Goal: Task Accomplishment & Management: Manage account settings

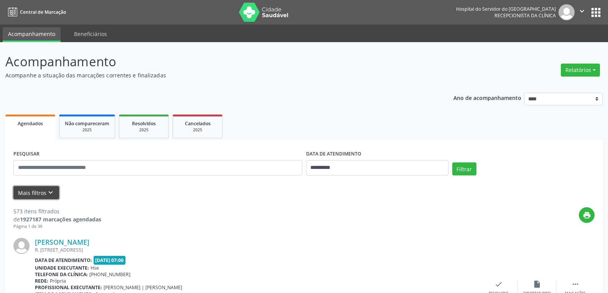
click at [34, 189] on button "Mais filtros keyboard_arrow_down" at bounding box center [36, 192] width 46 height 13
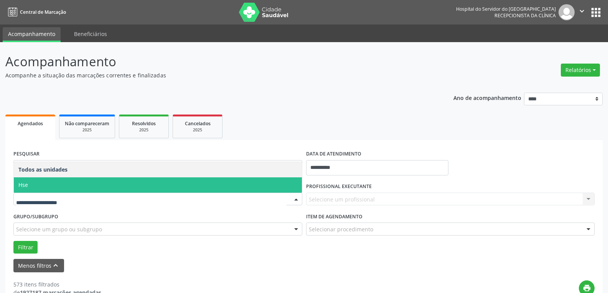
click at [65, 188] on span "Hse" at bounding box center [158, 184] width 288 height 15
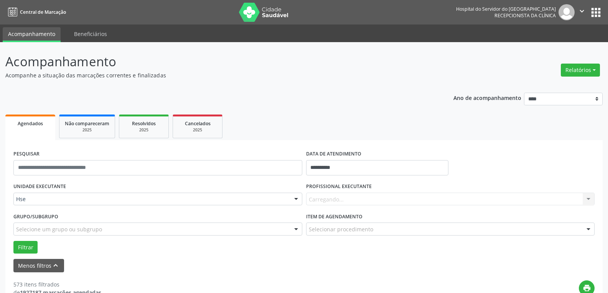
click at [353, 196] on div "Carregando... Nenhum resultado encontrado para: " " Não há nenhuma opção para s…" at bounding box center [450, 199] width 289 height 13
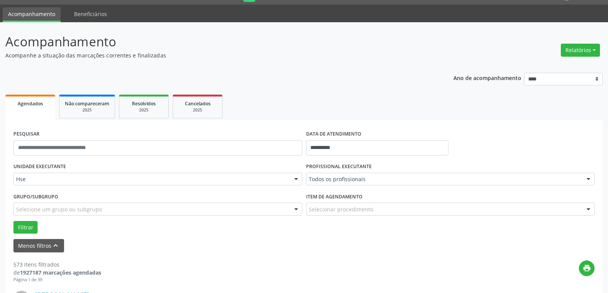
scroll to position [38, 0]
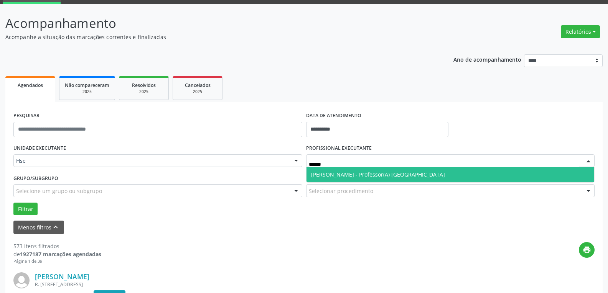
click at [390, 174] on span "[PERSON_NAME] - Professor(A) [GEOGRAPHIC_DATA]" at bounding box center [378, 174] width 134 height 7
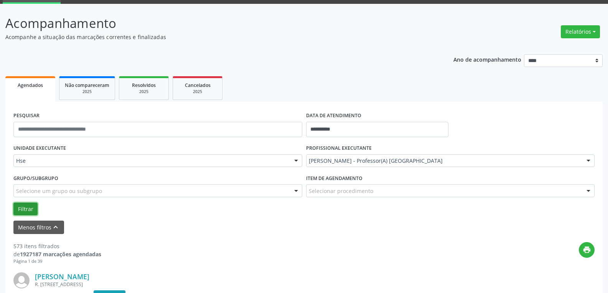
click at [23, 206] on button "Filtrar" at bounding box center [25, 209] width 24 height 13
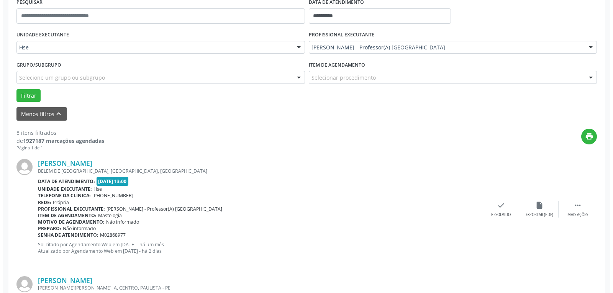
scroll to position [153, 0]
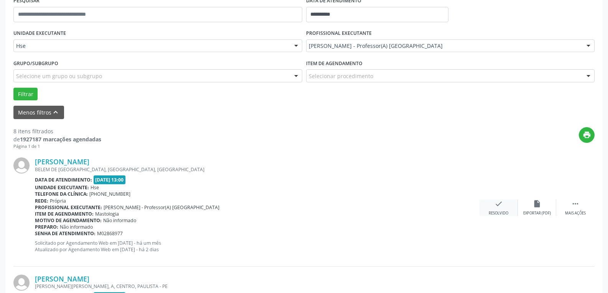
click at [497, 211] on div "Resolvido" at bounding box center [498, 213] width 20 height 5
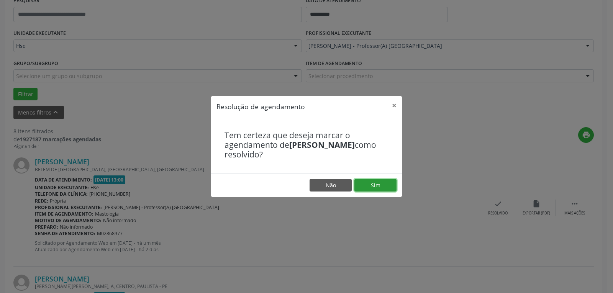
click at [383, 184] on button "Sim" at bounding box center [376, 185] width 42 height 13
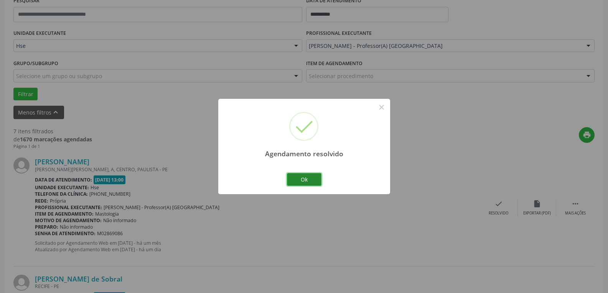
click at [309, 174] on button "Ok" at bounding box center [304, 179] width 35 height 13
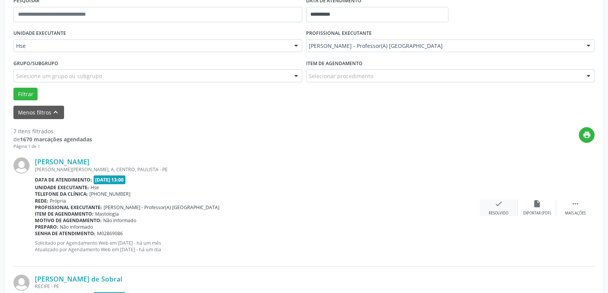
click at [503, 212] on div "Resolvido" at bounding box center [498, 213] width 20 height 5
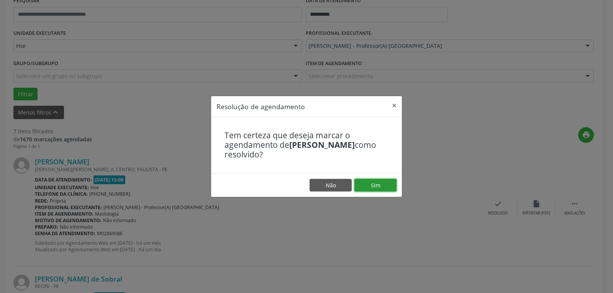
click at [371, 186] on button "Sim" at bounding box center [376, 185] width 42 height 13
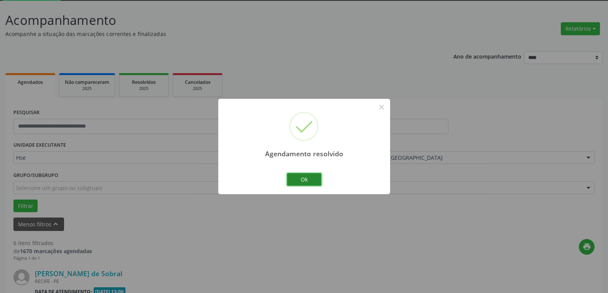
click at [306, 179] on button "Ok" at bounding box center [304, 179] width 35 height 13
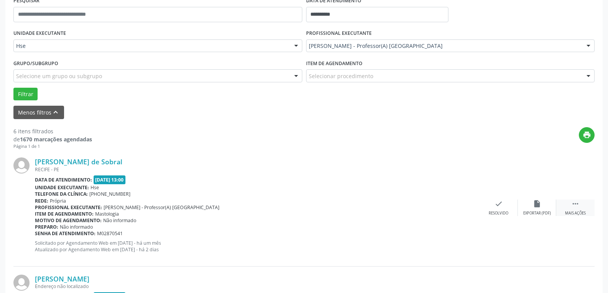
click at [565, 204] on div " Mais ações" at bounding box center [575, 208] width 38 height 16
click at [538, 203] on icon "alarm_off" at bounding box center [536, 204] width 8 height 8
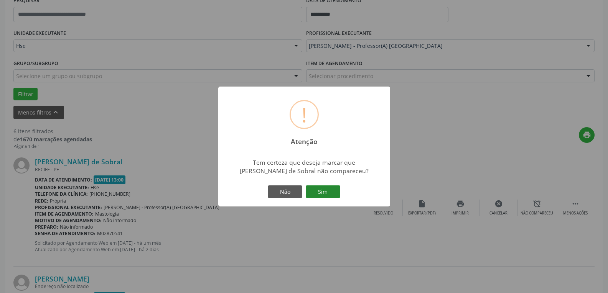
click at [335, 192] on button "Sim" at bounding box center [323, 192] width 35 height 13
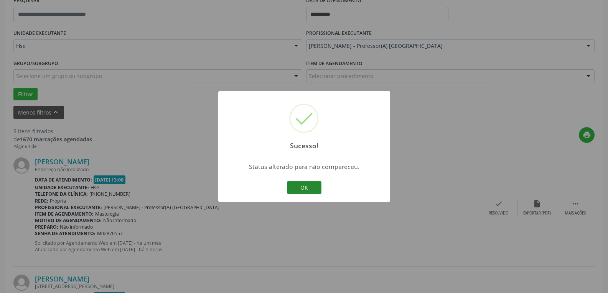
click at [311, 182] on button "OK" at bounding box center [304, 187] width 35 height 13
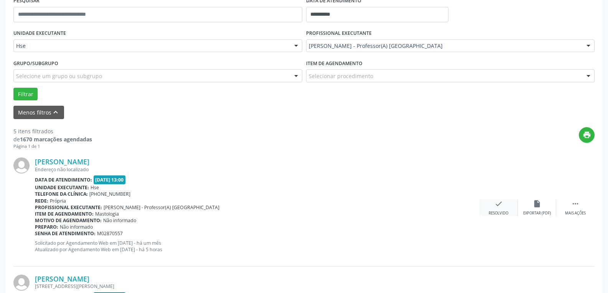
click at [492, 209] on div "check Resolvido" at bounding box center [498, 208] width 38 height 16
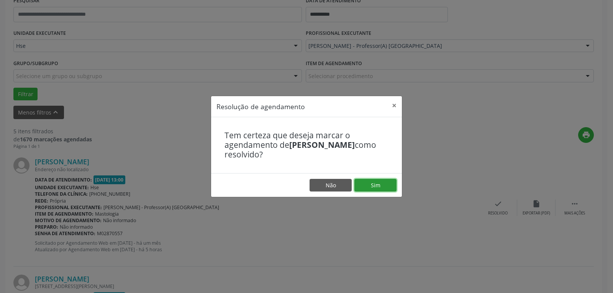
click at [382, 186] on button "Sim" at bounding box center [376, 185] width 42 height 13
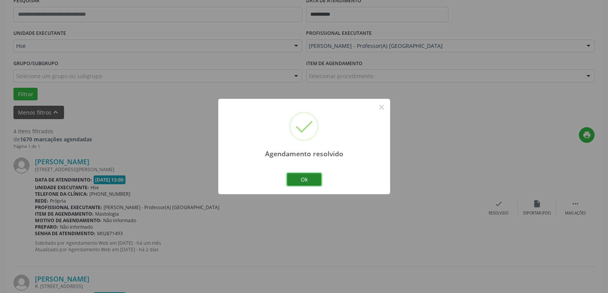
click at [302, 179] on button "Ok" at bounding box center [304, 179] width 35 height 13
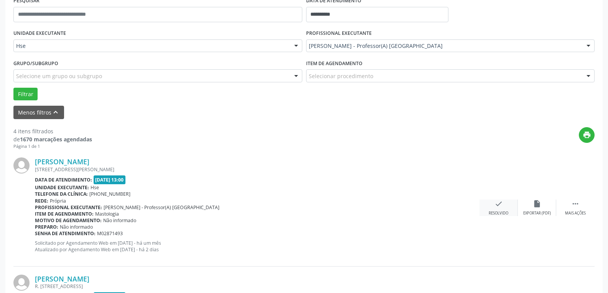
click at [487, 209] on div "check Resolvido" at bounding box center [498, 208] width 38 height 16
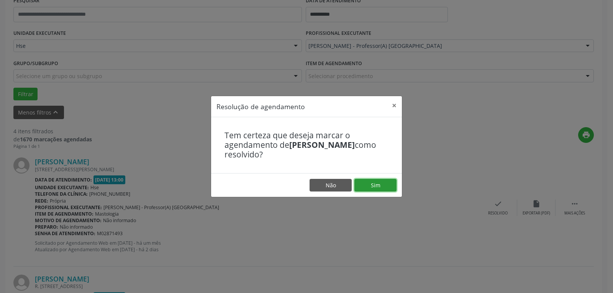
drag, startPoint x: 368, startPoint y: 184, endPoint x: 363, endPoint y: 186, distance: 5.1
click at [367, 184] on button "Sim" at bounding box center [376, 185] width 42 height 13
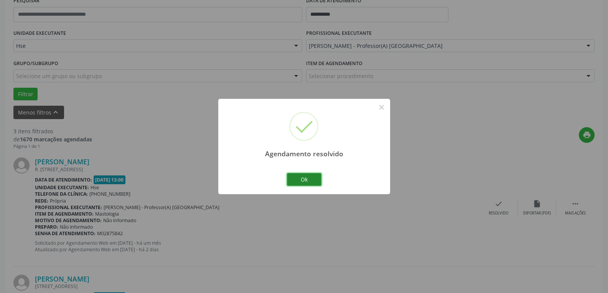
click at [304, 178] on button "Ok" at bounding box center [304, 179] width 35 height 13
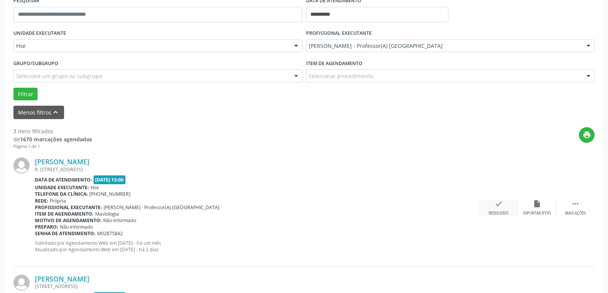
click at [489, 207] on div "check Resolvido" at bounding box center [498, 208] width 38 height 16
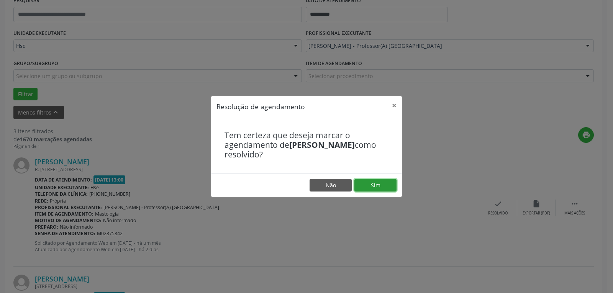
click at [373, 186] on button "Sim" at bounding box center [376, 185] width 42 height 13
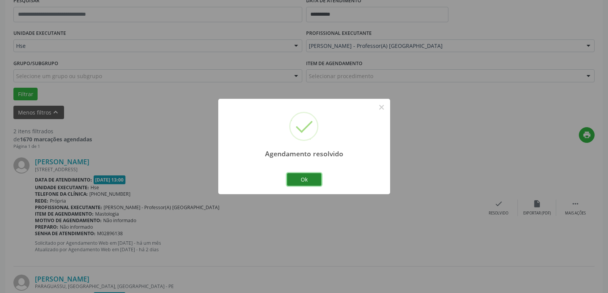
click at [307, 180] on button "Ok" at bounding box center [304, 179] width 35 height 13
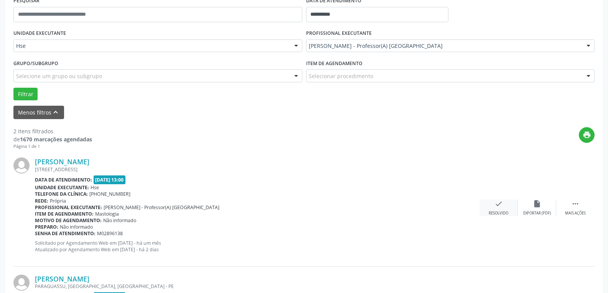
click at [500, 206] on icon "check" at bounding box center [498, 204] width 8 height 8
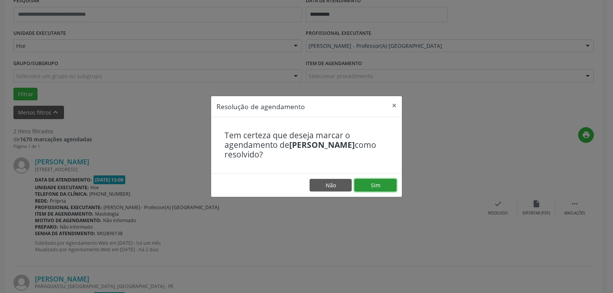
click at [369, 182] on button "Sim" at bounding box center [376, 185] width 42 height 13
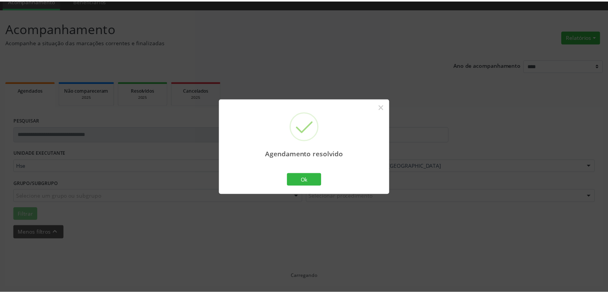
scroll to position [33, 0]
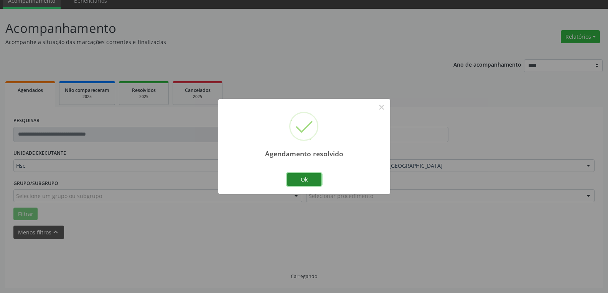
click at [296, 176] on button "Ok" at bounding box center [304, 179] width 35 height 13
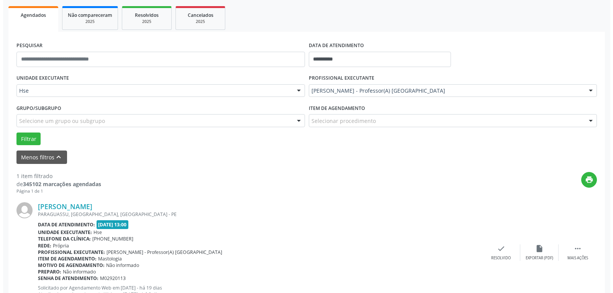
scroll to position [110, 0]
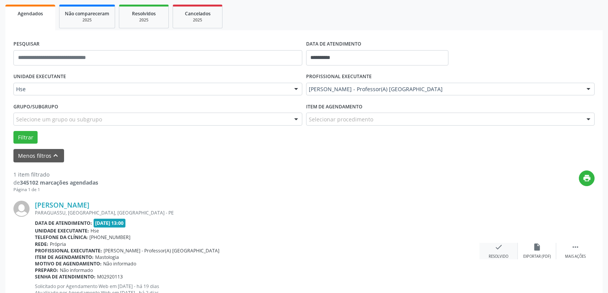
click at [497, 250] on icon "check" at bounding box center [498, 247] width 8 height 8
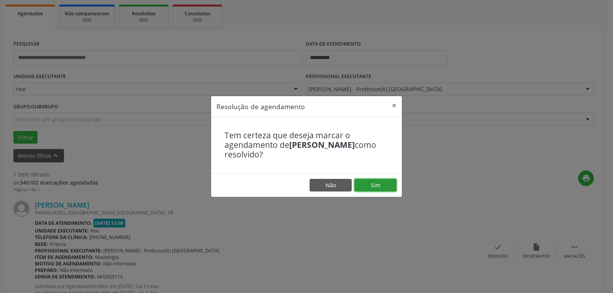
click at [367, 186] on button "Sim" at bounding box center [376, 185] width 42 height 13
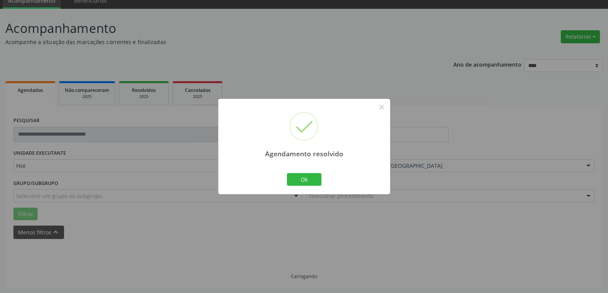
scroll to position [17, 0]
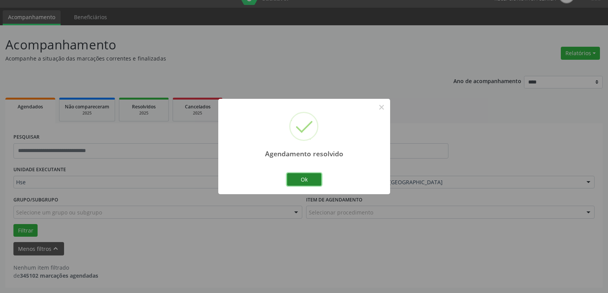
click at [308, 181] on button "Ok" at bounding box center [304, 179] width 35 height 13
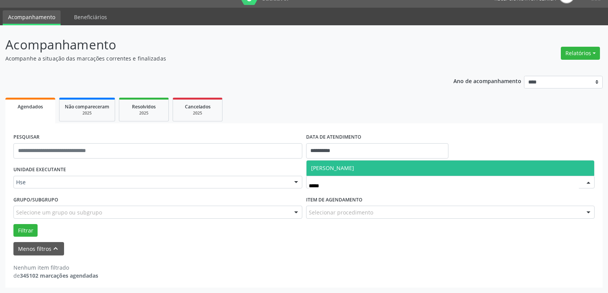
type input "******"
click at [371, 171] on span "[PERSON_NAME]" at bounding box center [450, 168] width 288 height 15
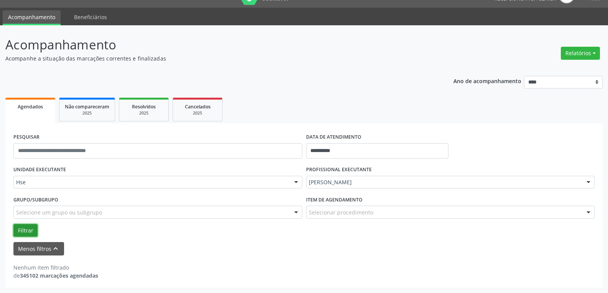
click at [29, 229] on button "Filtrar" at bounding box center [25, 230] width 24 height 13
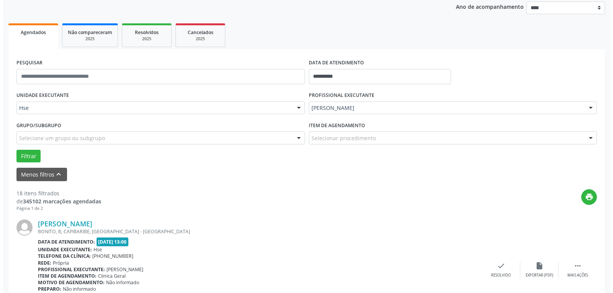
scroll to position [94, 0]
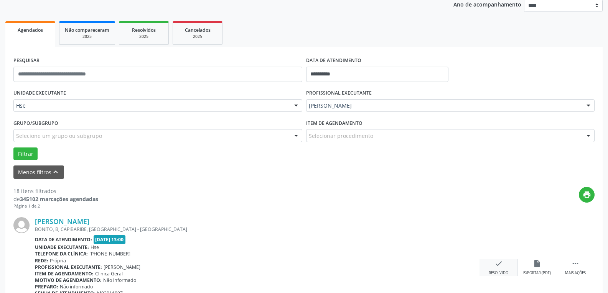
click at [492, 266] on div "check Resolvido" at bounding box center [498, 268] width 38 height 16
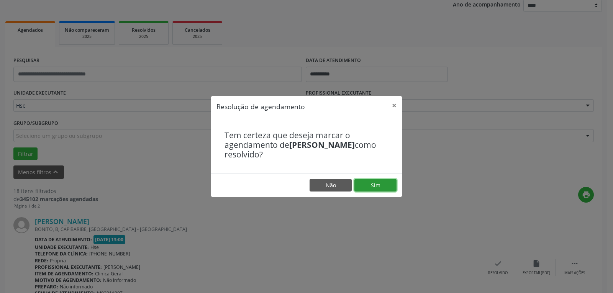
click at [382, 181] on button "Sim" at bounding box center [376, 185] width 42 height 13
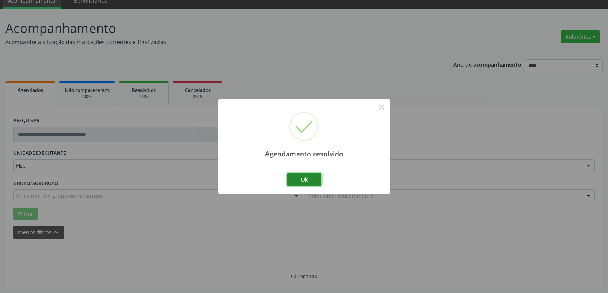
click at [307, 183] on button "Ok" at bounding box center [304, 179] width 35 height 13
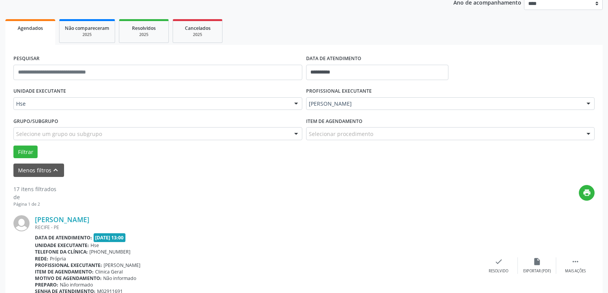
scroll to position [110, 0]
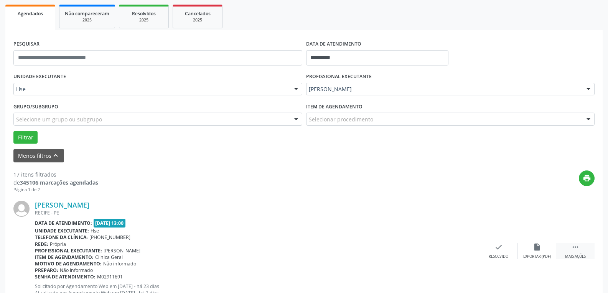
click at [582, 251] on div " Mais ações" at bounding box center [575, 251] width 38 height 16
click at [534, 245] on icon "alarm_off" at bounding box center [536, 247] width 8 height 8
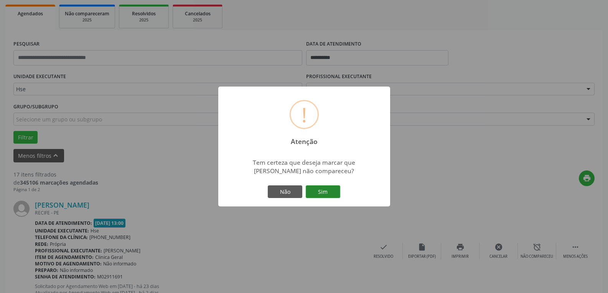
click at [331, 189] on button "Sim" at bounding box center [323, 192] width 35 height 13
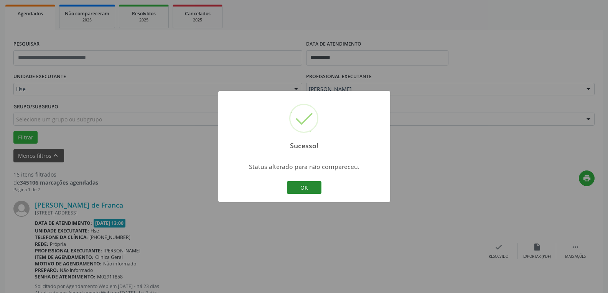
click at [314, 190] on button "OK" at bounding box center [304, 187] width 35 height 13
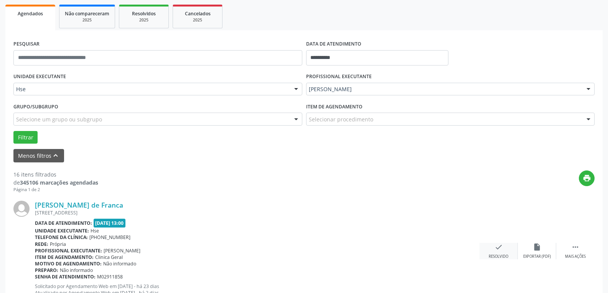
click at [492, 247] on div "check Resolvido" at bounding box center [498, 251] width 38 height 16
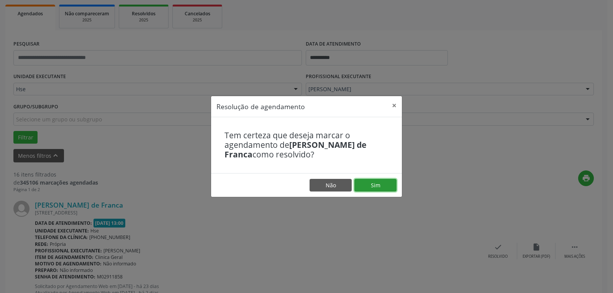
click at [374, 185] on button "Sim" at bounding box center [376, 185] width 42 height 13
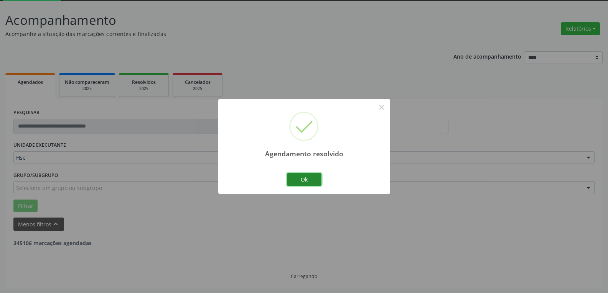
click at [298, 177] on button "Ok" at bounding box center [304, 179] width 35 height 13
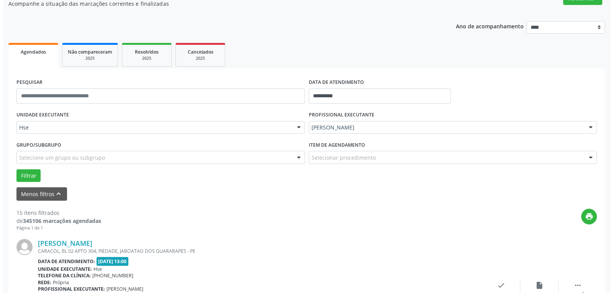
scroll to position [156, 0]
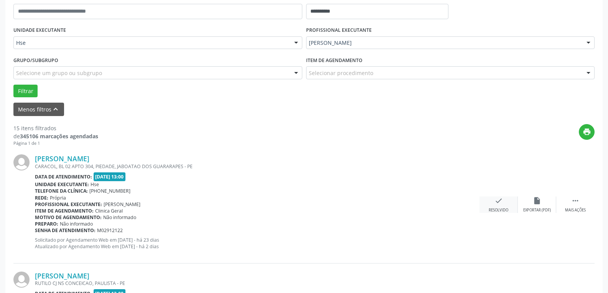
click at [492, 202] on div "check Resolvido" at bounding box center [498, 205] width 38 height 16
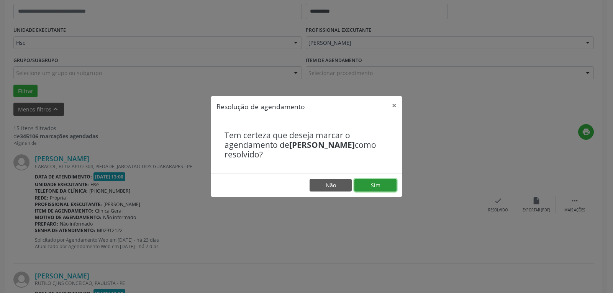
click at [382, 181] on button "Sim" at bounding box center [376, 185] width 42 height 13
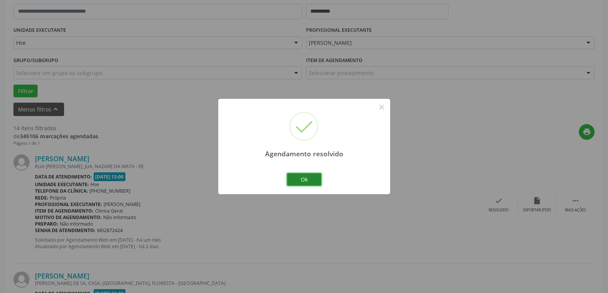
click at [313, 176] on button "Ok" at bounding box center [304, 179] width 35 height 13
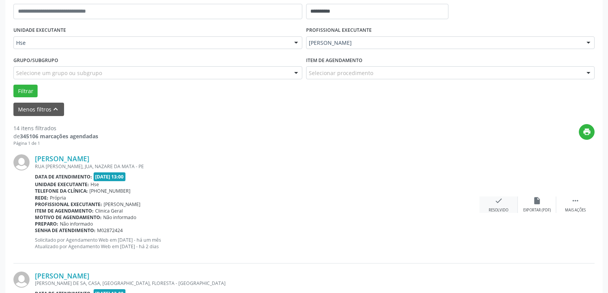
click at [494, 207] on div "check Resolvido" at bounding box center [498, 205] width 38 height 16
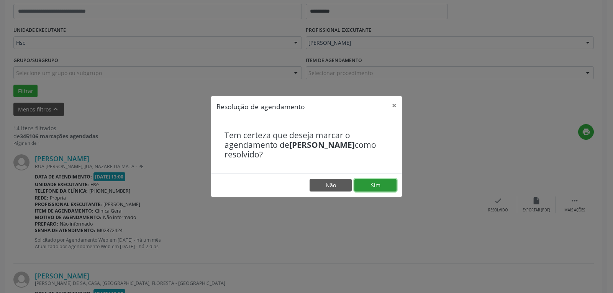
click at [384, 184] on button "Sim" at bounding box center [376, 185] width 42 height 13
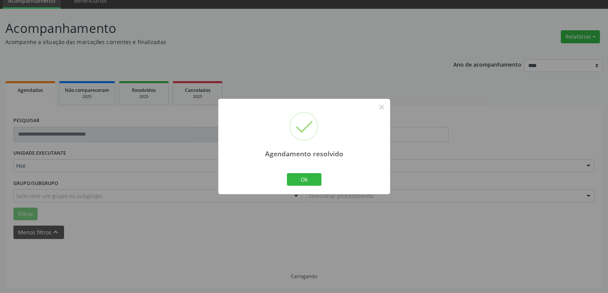
scroll to position [41, 0]
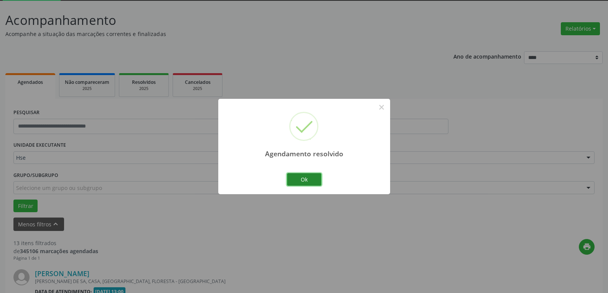
click at [311, 181] on button "Ok" at bounding box center [304, 179] width 35 height 13
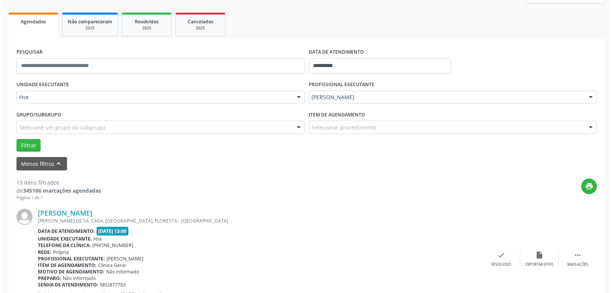
scroll to position [118, 0]
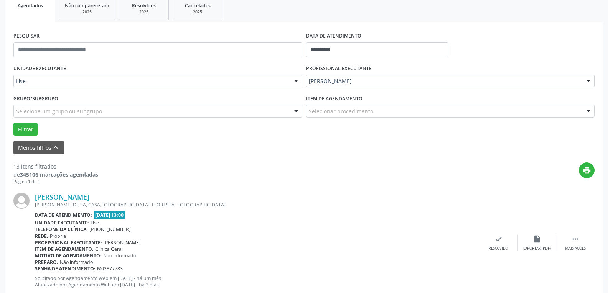
click at [491, 235] on div "[PERSON_NAME] [PERSON_NAME] DE [GEOGRAPHIC_DATA], CASA, CENTRO, [GEOGRAPHIC_DAT…" at bounding box center [303, 243] width 581 height 117
click at [502, 244] on div "check Resolvido" at bounding box center [498, 243] width 38 height 16
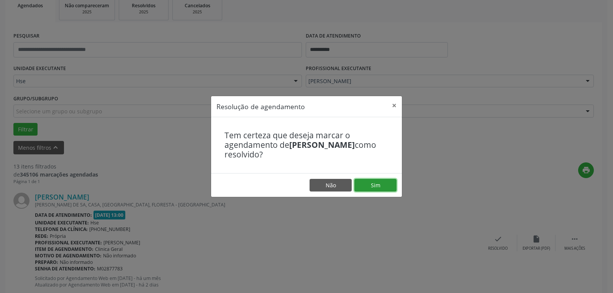
click at [390, 191] on button "Sim" at bounding box center [376, 185] width 42 height 13
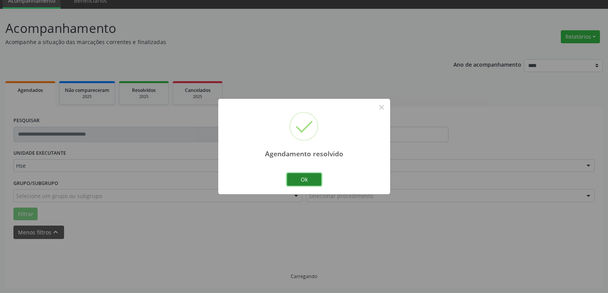
click at [302, 177] on button "Ok" at bounding box center [304, 179] width 35 height 13
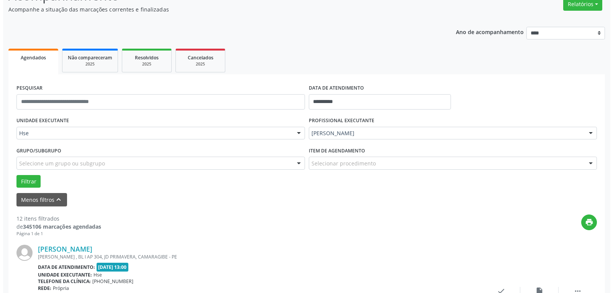
scroll to position [80, 0]
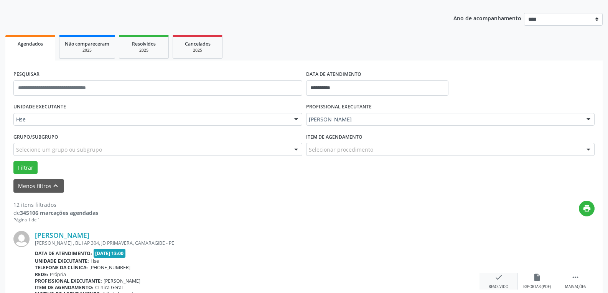
click at [500, 281] on icon "check" at bounding box center [498, 277] width 8 height 8
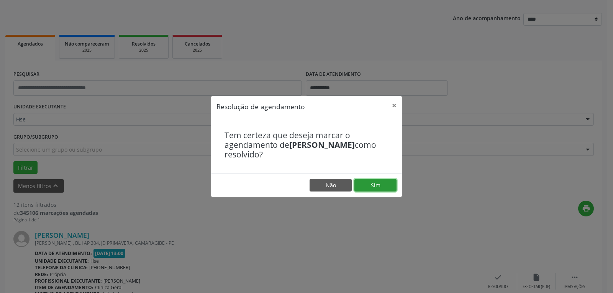
click at [381, 183] on button "Sim" at bounding box center [376, 185] width 42 height 13
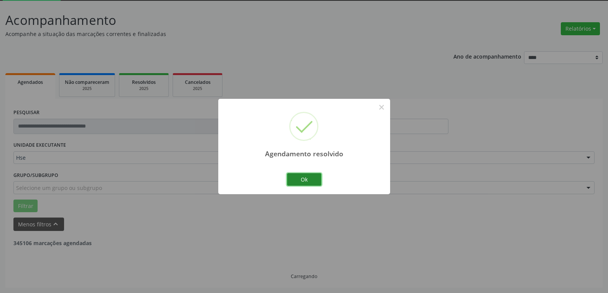
click at [309, 176] on button "Ok" at bounding box center [304, 179] width 35 height 13
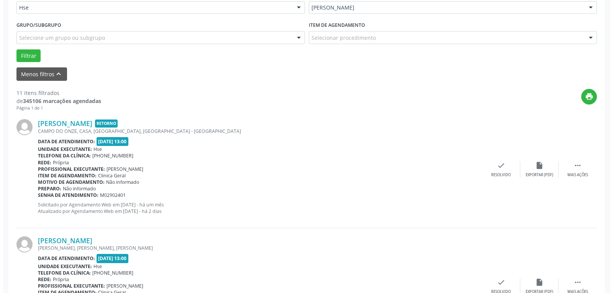
scroll to position [195, 0]
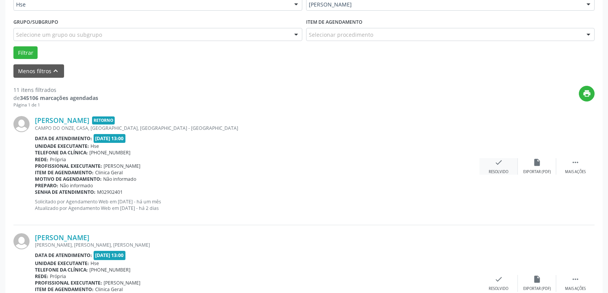
click at [499, 165] on icon "check" at bounding box center [498, 162] width 8 height 8
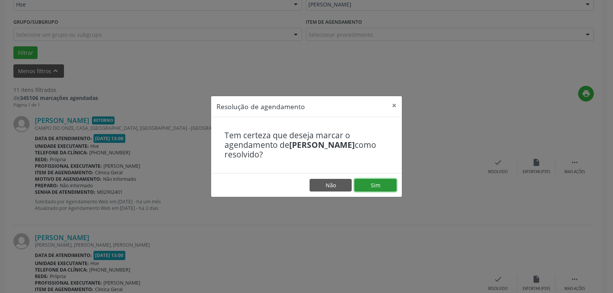
click at [375, 181] on button "Sim" at bounding box center [376, 185] width 42 height 13
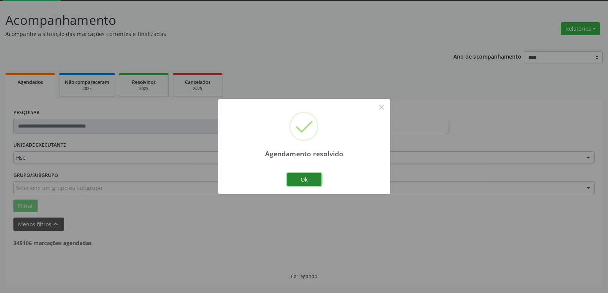
click at [296, 176] on button "Ok" at bounding box center [304, 179] width 35 height 13
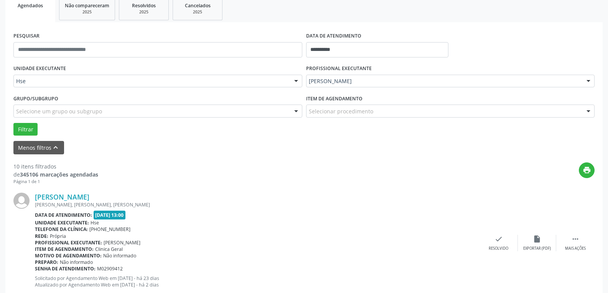
scroll to position [156, 0]
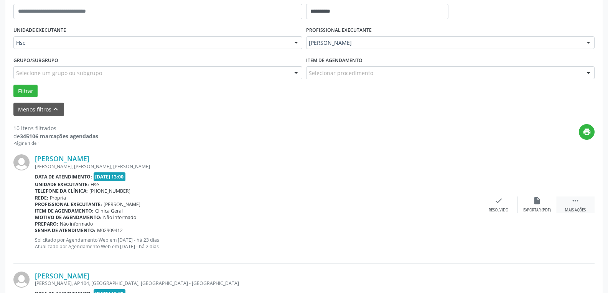
click at [578, 204] on icon "" at bounding box center [575, 201] width 8 height 8
click at [537, 200] on icon "alarm_off" at bounding box center [536, 201] width 8 height 8
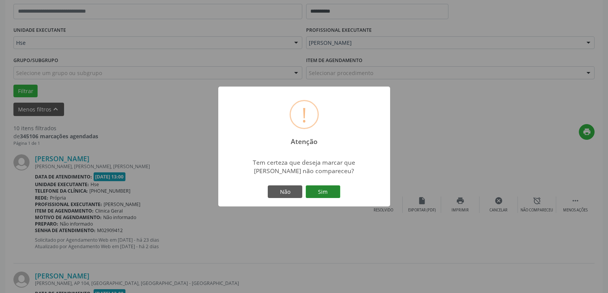
click at [333, 189] on button "Sim" at bounding box center [323, 192] width 35 height 13
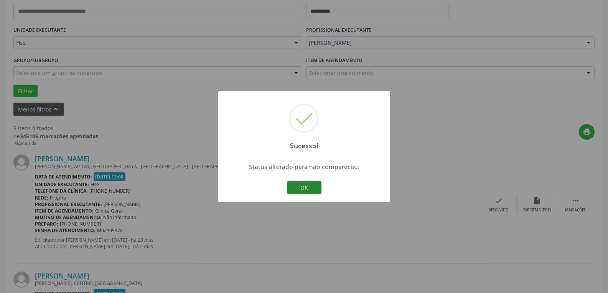
click at [288, 184] on button "OK" at bounding box center [304, 187] width 35 height 13
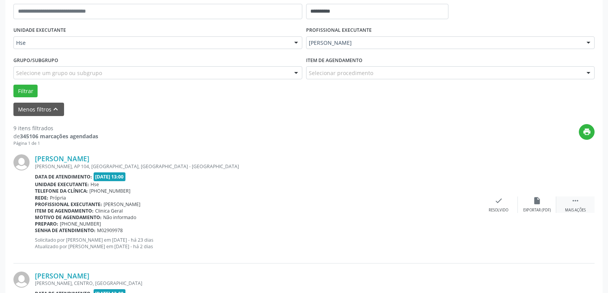
click at [571, 210] on div "Mais ações" at bounding box center [575, 210] width 21 height 5
click at [513, 206] on div "cancel Cancelar" at bounding box center [498, 205] width 38 height 16
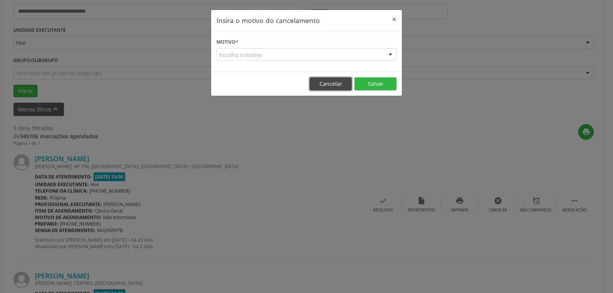
drag, startPoint x: 327, startPoint y: 82, endPoint x: 404, endPoint y: 106, distance: 81.0
click at [328, 84] on button "Cancelar" at bounding box center [331, 83] width 42 height 13
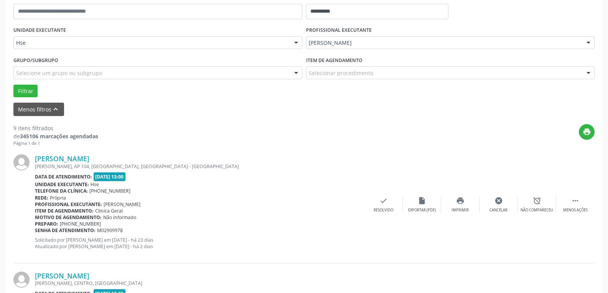
click at [537, 193] on div "[PERSON_NAME] [PERSON_NAME][STREET_ADDRESS] Data de atendimento: [DATE] 13:00 U…" at bounding box center [303, 204] width 581 height 117
click at [538, 202] on icon "alarm_off" at bounding box center [536, 201] width 8 height 8
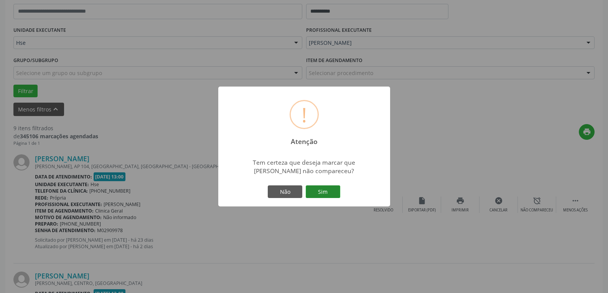
click at [328, 194] on button "Sim" at bounding box center [323, 192] width 35 height 13
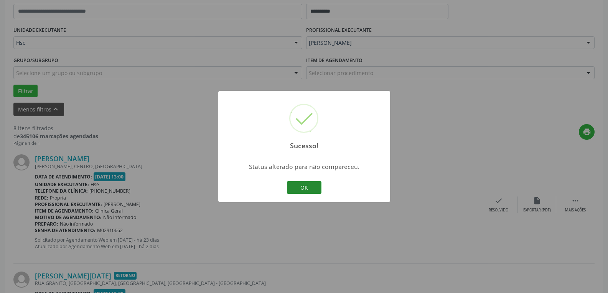
click at [292, 189] on button "OK" at bounding box center [304, 187] width 35 height 13
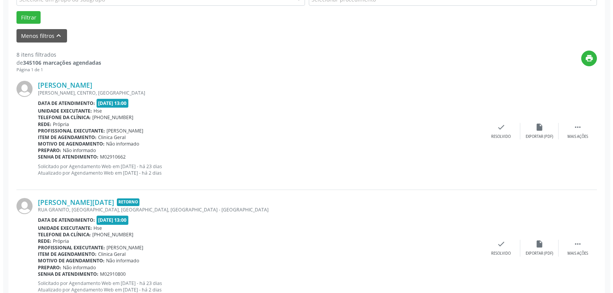
scroll to position [233, 0]
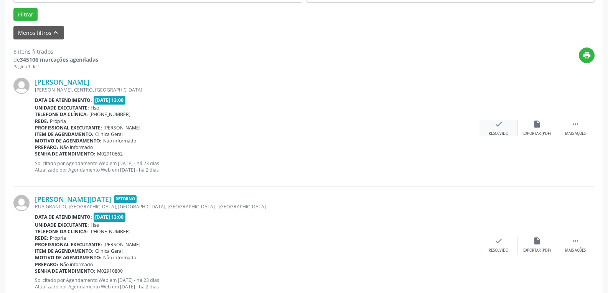
click at [495, 128] on icon "check" at bounding box center [498, 124] width 8 height 8
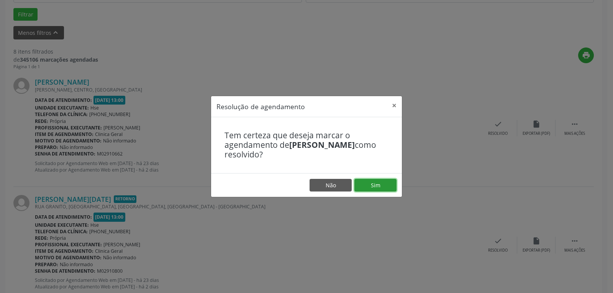
click at [368, 182] on button "Sim" at bounding box center [376, 185] width 42 height 13
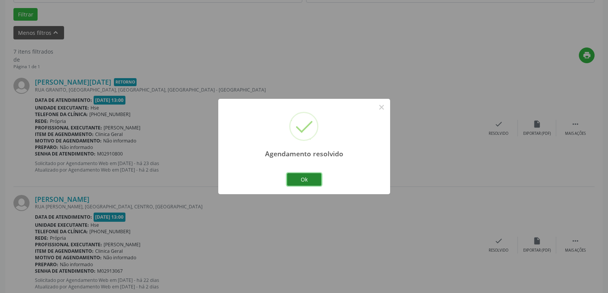
click at [301, 178] on button "Ok" at bounding box center [304, 179] width 35 height 13
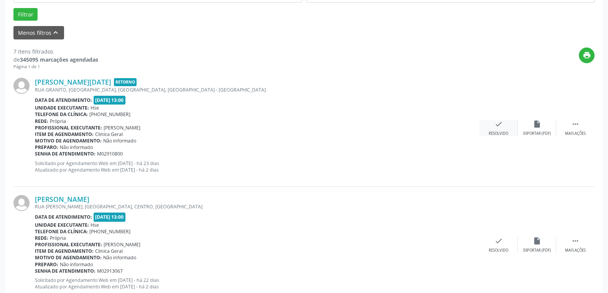
click at [497, 129] on div "check Resolvido" at bounding box center [498, 128] width 38 height 16
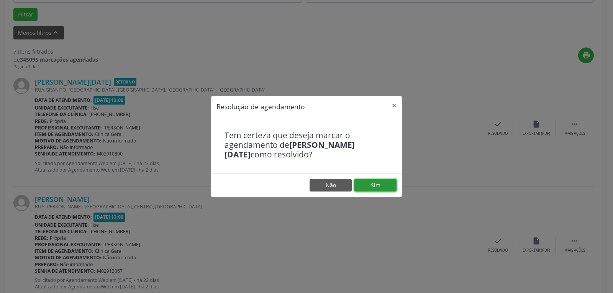
click at [389, 182] on button "Sim" at bounding box center [376, 185] width 42 height 13
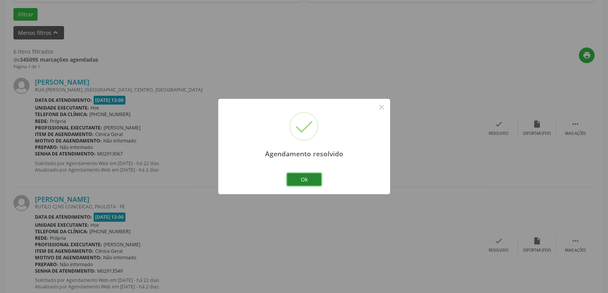
click at [308, 178] on button "Ok" at bounding box center [304, 179] width 35 height 13
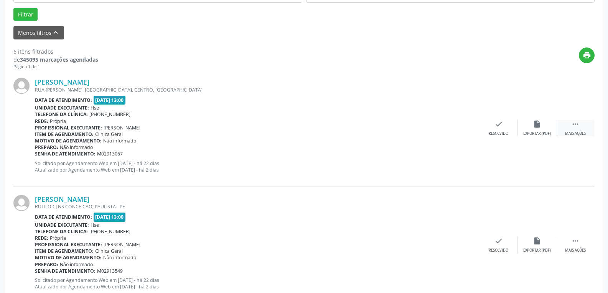
click at [569, 132] on div "Mais ações" at bounding box center [575, 133] width 21 height 5
click at [535, 129] on div "alarm_off Não compareceu" at bounding box center [537, 128] width 38 height 16
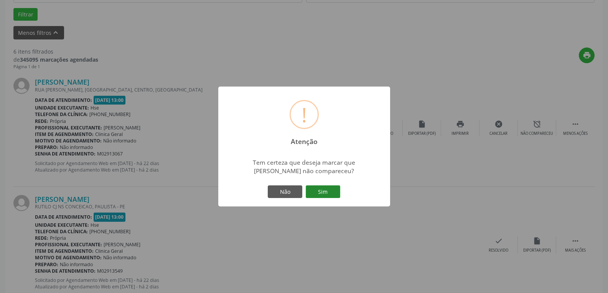
click at [325, 191] on button "Sim" at bounding box center [323, 192] width 35 height 13
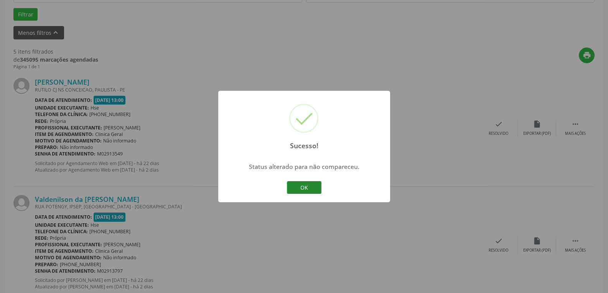
click at [314, 187] on button "OK" at bounding box center [304, 187] width 35 height 13
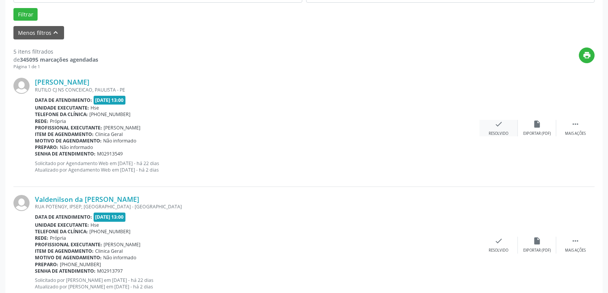
click at [489, 126] on div "check Resolvido" at bounding box center [498, 128] width 38 height 16
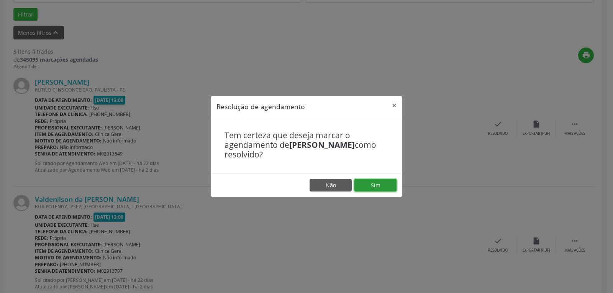
click at [363, 184] on button "Sim" at bounding box center [376, 185] width 42 height 13
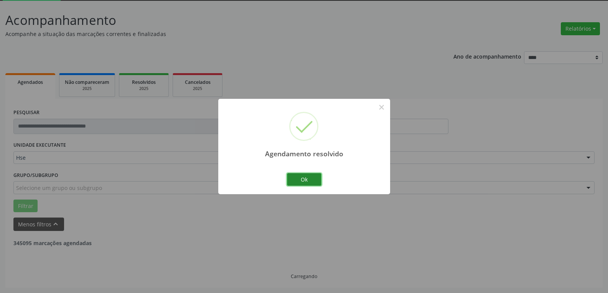
click at [306, 176] on button "Ok" at bounding box center [304, 179] width 35 height 13
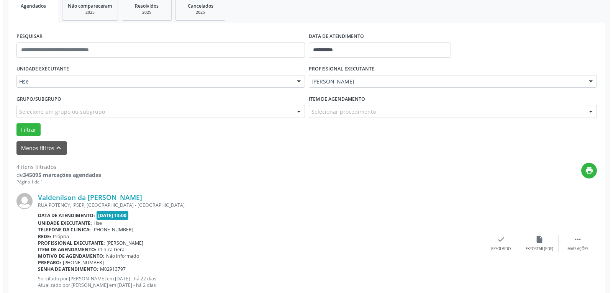
scroll to position [118, 0]
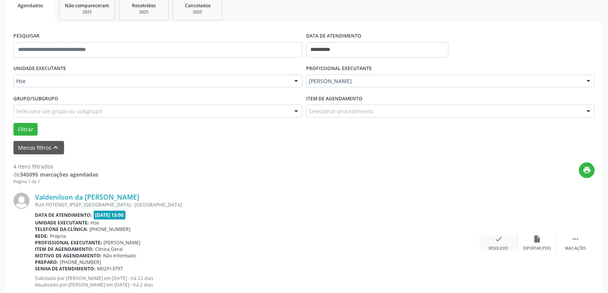
click at [498, 243] on icon "check" at bounding box center [498, 239] width 8 height 8
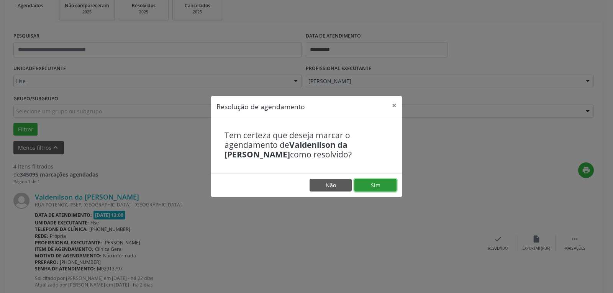
click at [381, 181] on button "Sim" at bounding box center [376, 185] width 42 height 13
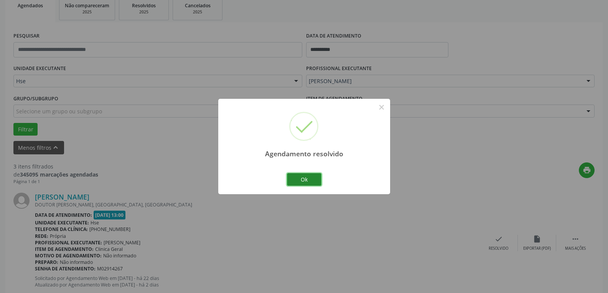
click at [312, 181] on button "Ok" at bounding box center [304, 179] width 35 height 13
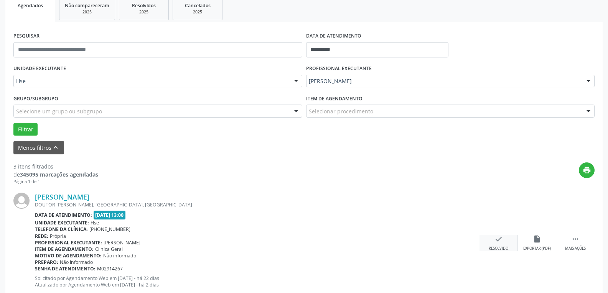
click at [501, 243] on icon "check" at bounding box center [498, 239] width 8 height 8
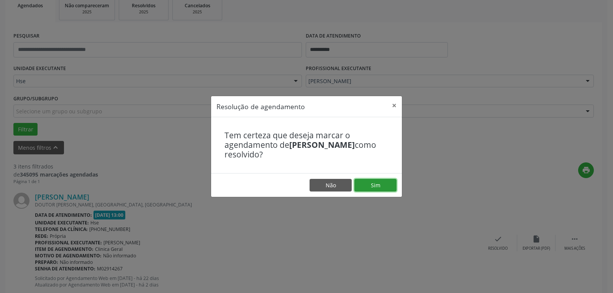
click at [366, 181] on button "Sim" at bounding box center [376, 185] width 42 height 13
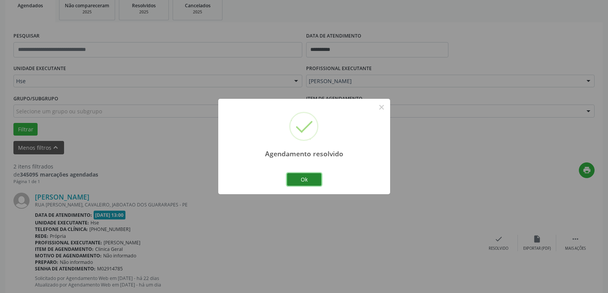
click at [300, 178] on button "Ok" at bounding box center [304, 179] width 35 height 13
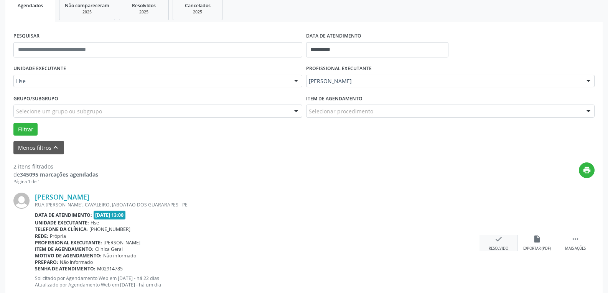
click at [492, 239] on div "check Resolvido" at bounding box center [498, 243] width 38 height 16
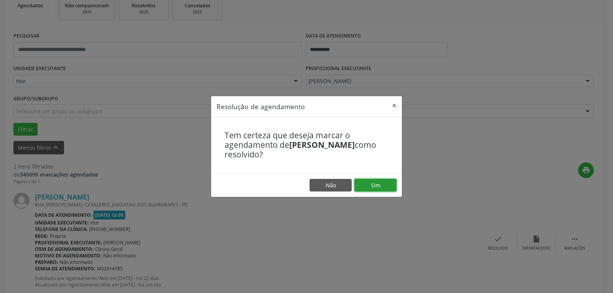
click at [378, 183] on button "Sim" at bounding box center [376, 185] width 42 height 13
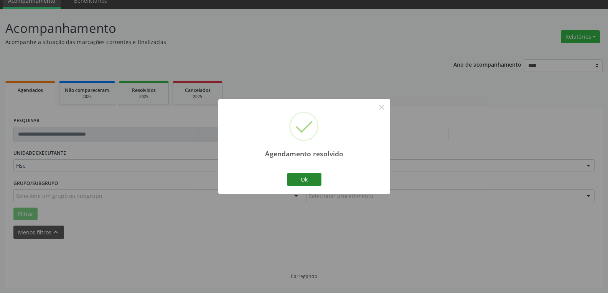
scroll to position [41, 0]
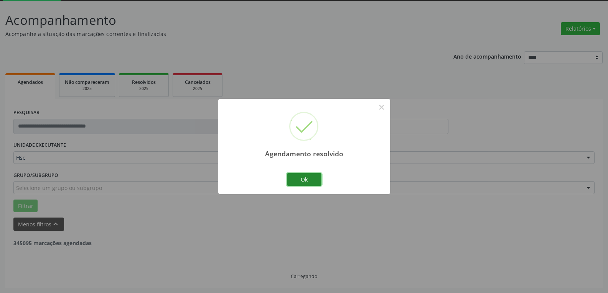
click at [299, 174] on button "Ok" at bounding box center [304, 179] width 35 height 13
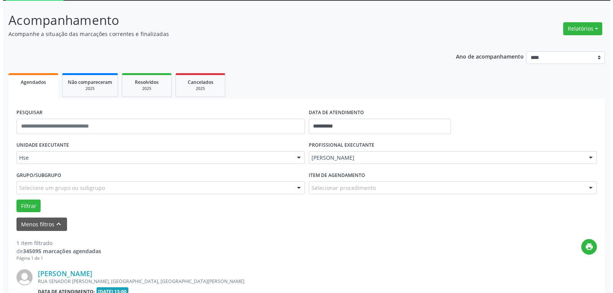
scroll to position [80, 0]
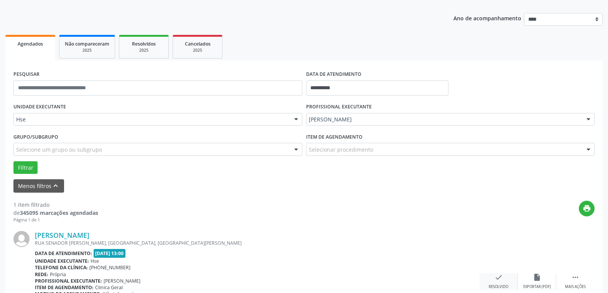
click at [497, 282] on icon "check" at bounding box center [498, 277] width 8 height 8
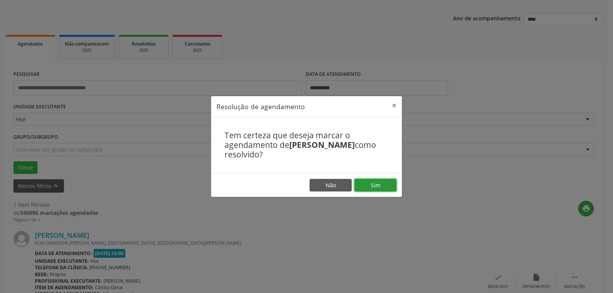
click at [368, 182] on button "Sim" at bounding box center [376, 185] width 42 height 13
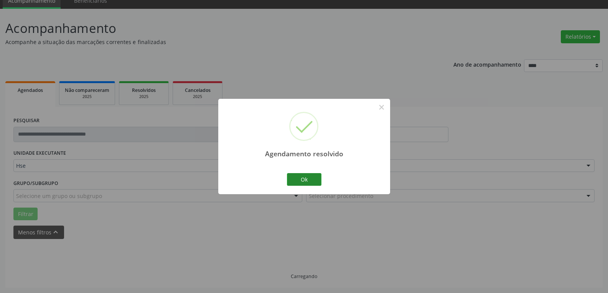
scroll to position [17, 0]
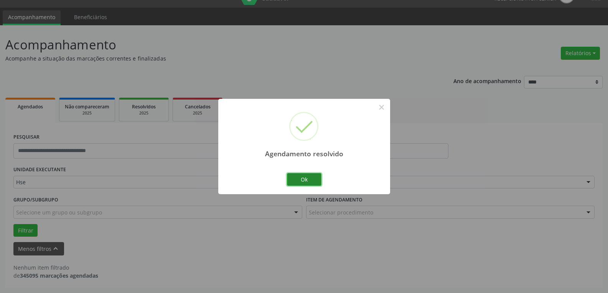
click at [307, 174] on button "Ok" at bounding box center [304, 179] width 35 height 13
